Goal: Task Accomplishment & Management: Manage account settings

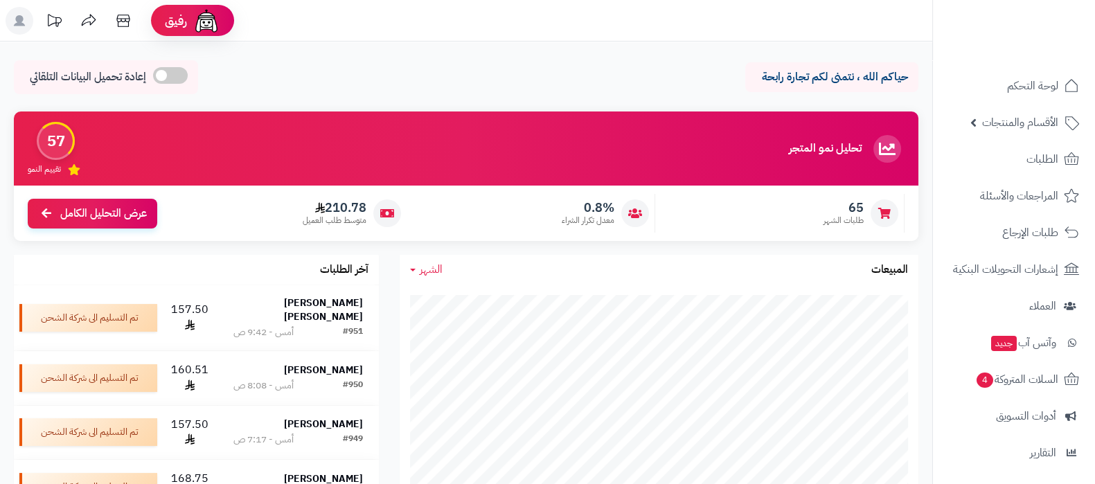
scroll to position [149, 0]
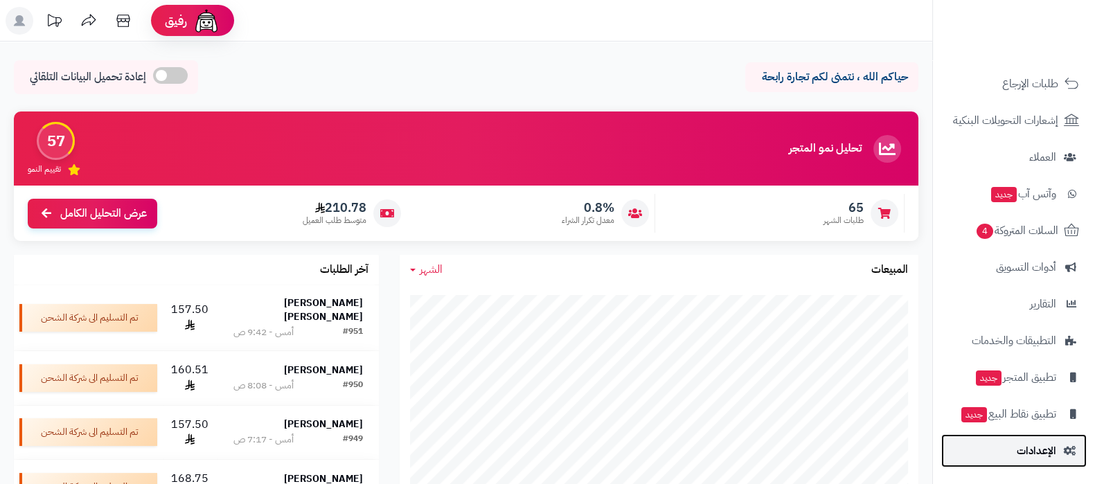
click at [1021, 458] on span "الإعدادات" at bounding box center [1036, 450] width 39 height 19
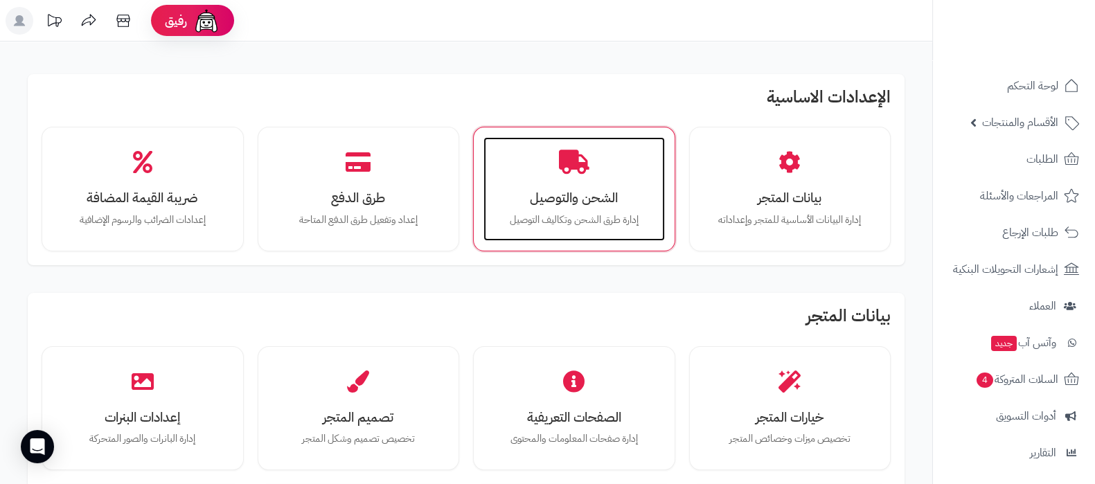
click at [558, 190] on h3 "الشحن والتوصيل" at bounding box center [574, 197] width 154 height 15
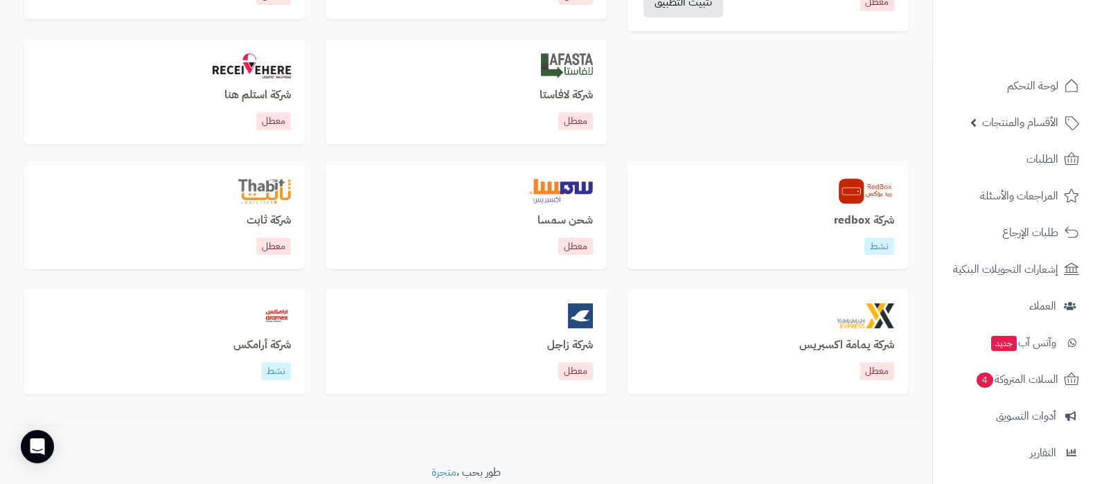
scroll to position [863, 0]
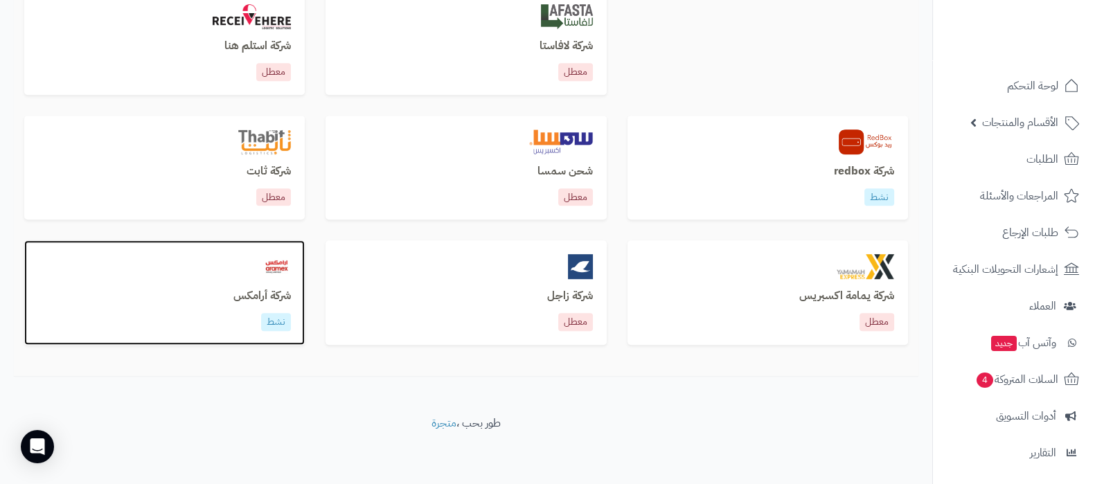
click at [262, 293] on h3 "شركة أرامكس" at bounding box center [164, 296] width 253 height 12
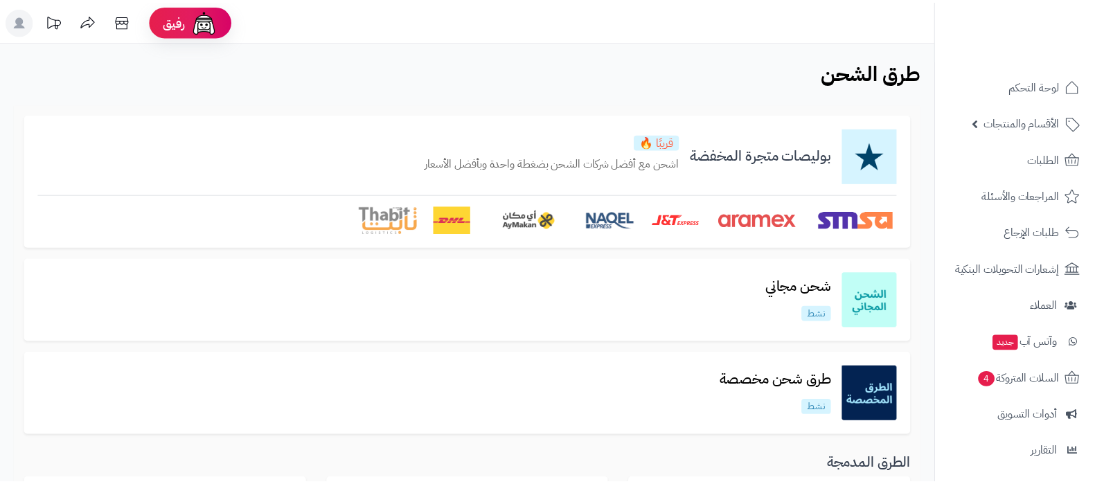
scroll to position [863, 0]
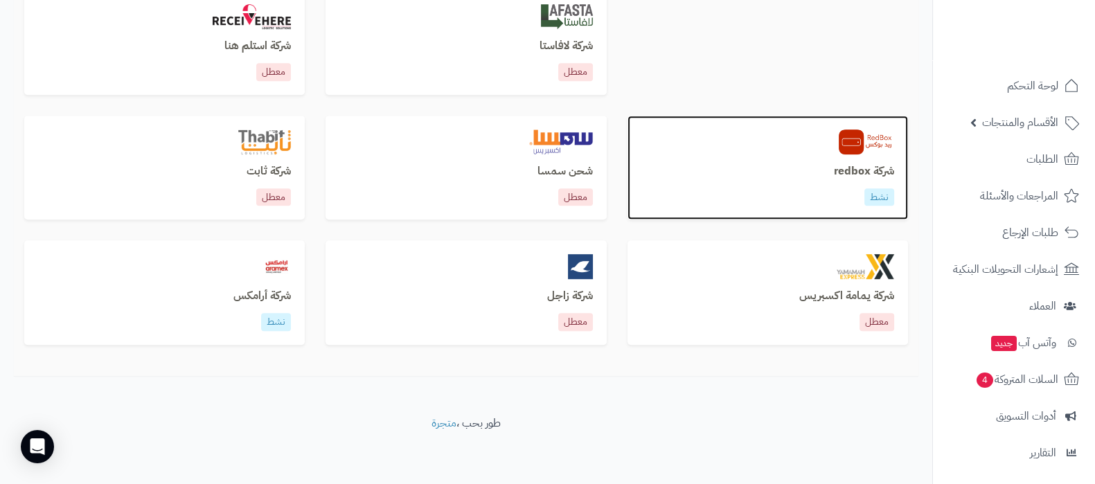
click at [858, 172] on h3 "شركة redbox" at bounding box center [767, 171] width 253 height 12
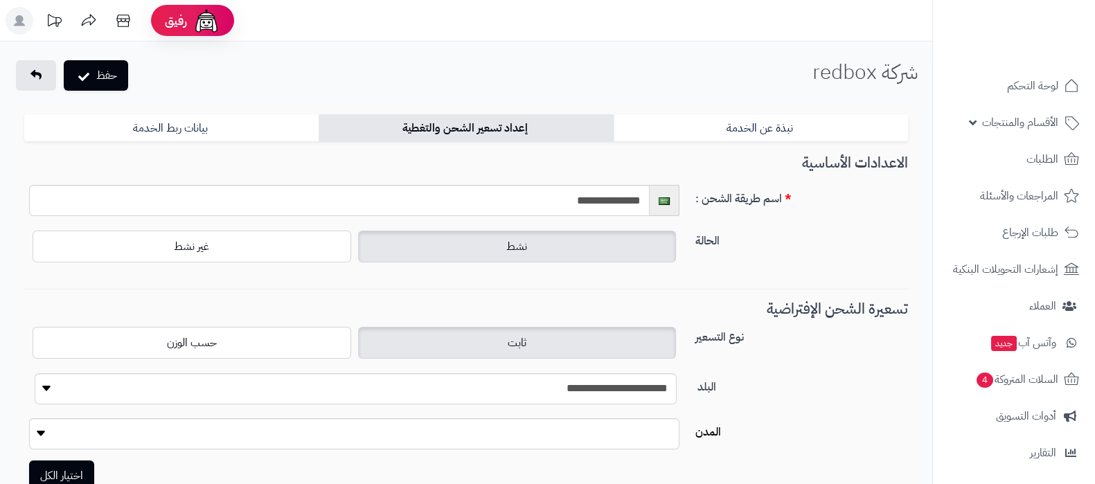
select select "***"
